Goal: Navigation & Orientation: Find specific page/section

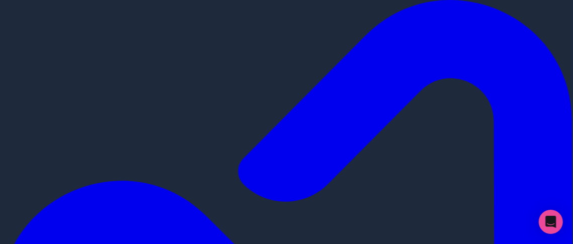
drag, startPoint x: 97, startPoint y: 108, endPoint x: 191, endPoint y: 119, distance: 94.8
